Goal: Navigation & Orientation: Find specific page/section

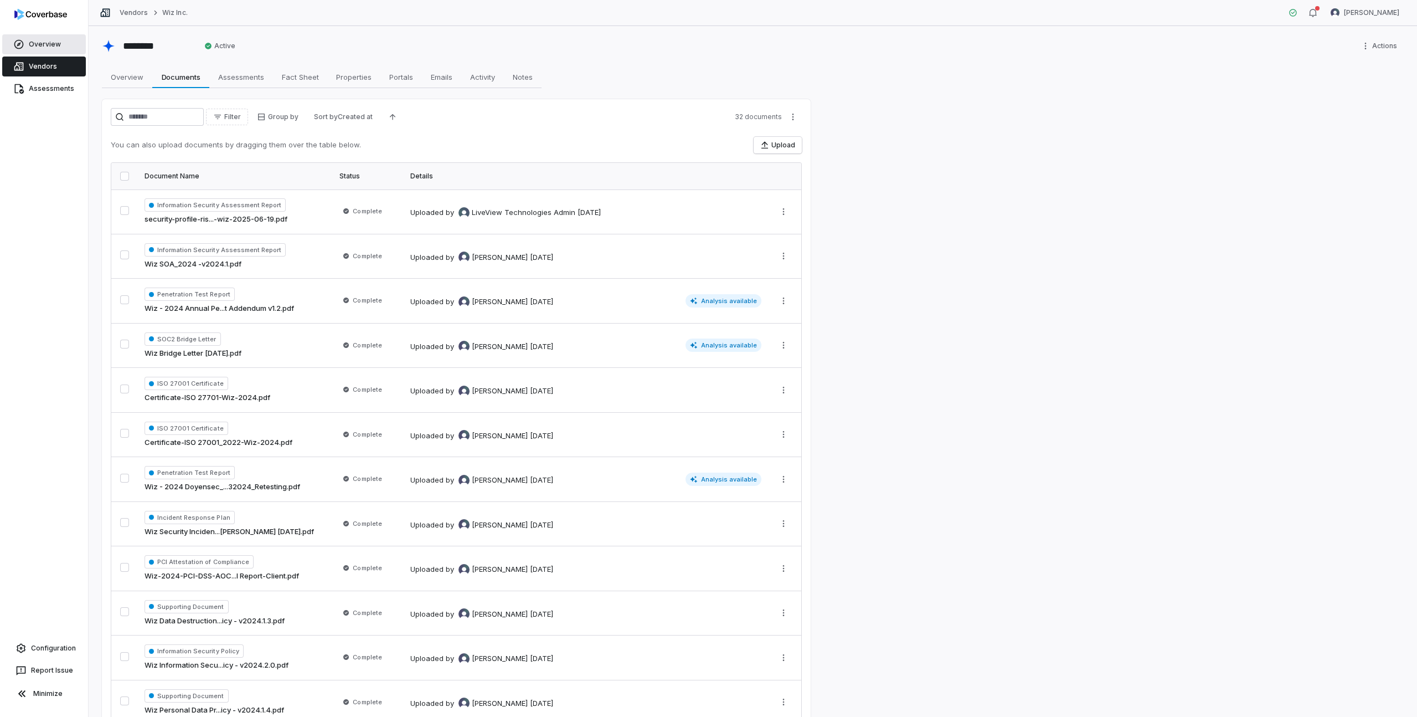
click at [36, 43] on span "Overview" at bounding box center [45, 44] width 32 height 9
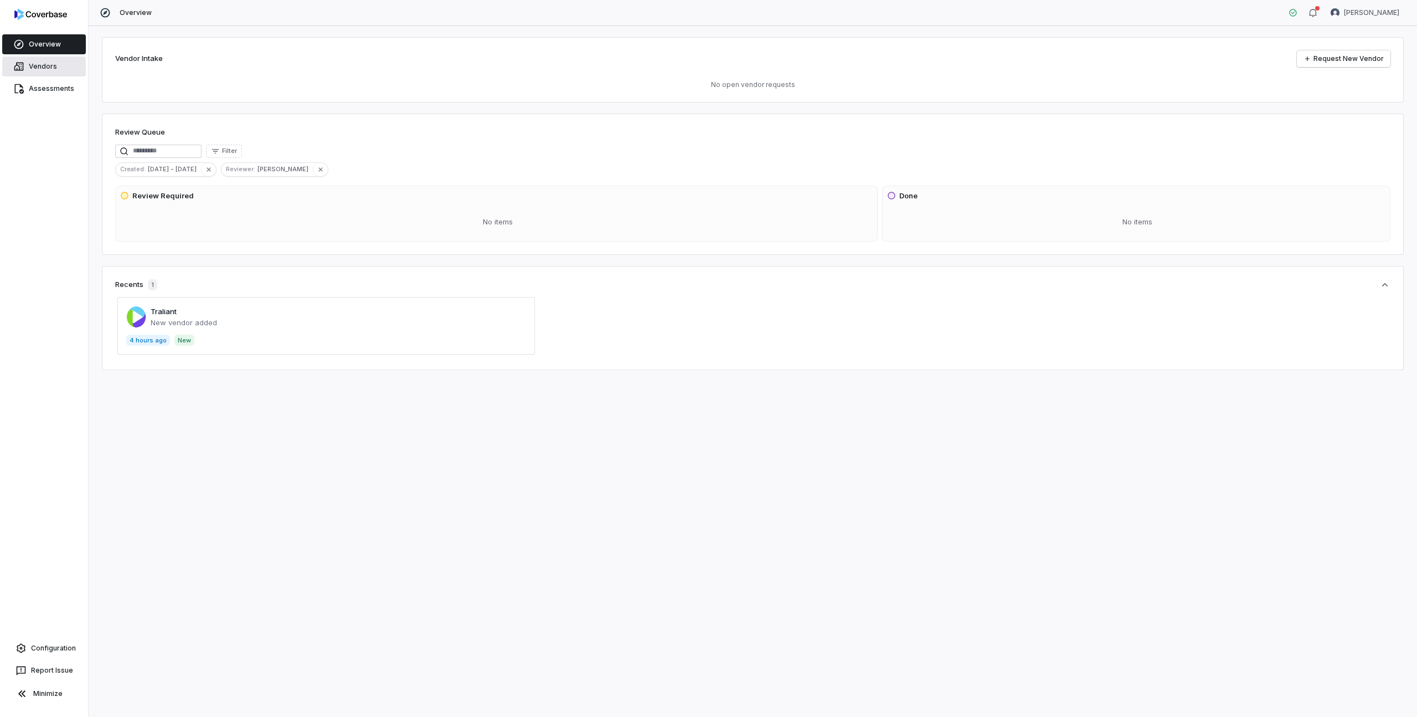
click at [46, 59] on link "Vendors" at bounding box center [44, 66] width 84 height 20
